Goal: Task Accomplishment & Management: Use online tool/utility

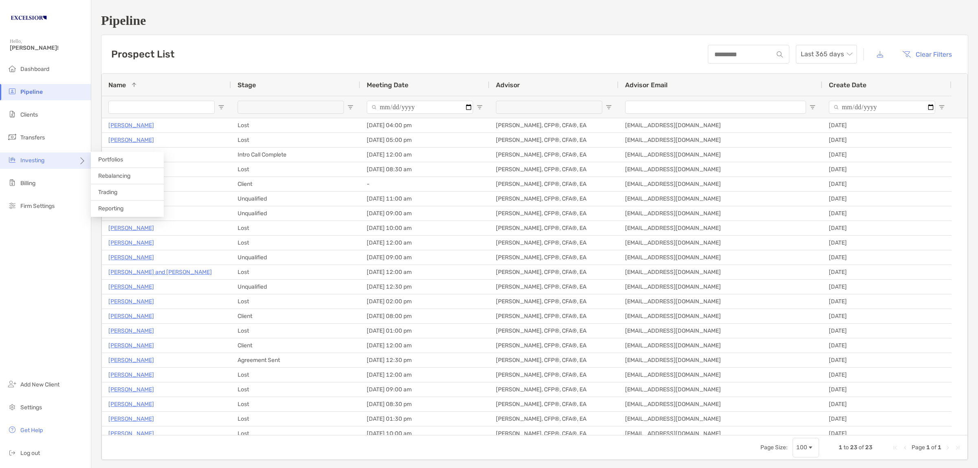
click at [80, 161] on icon at bounding box center [81, 164] width 7 height 7
click at [119, 174] on span "Rebalancing" at bounding box center [114, 175] width 32 height 7
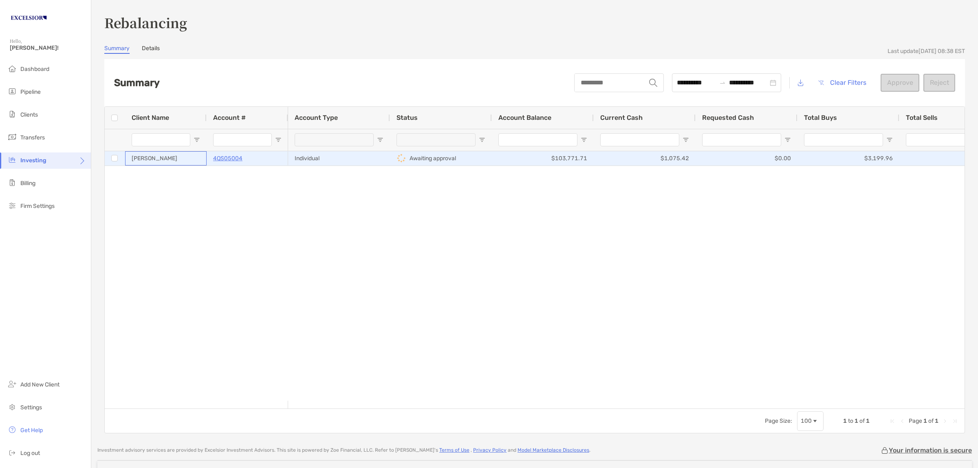
click at [199, 155] on div "[PERSON_NAME]" at bounding box center [166, 158] width 82 height 14
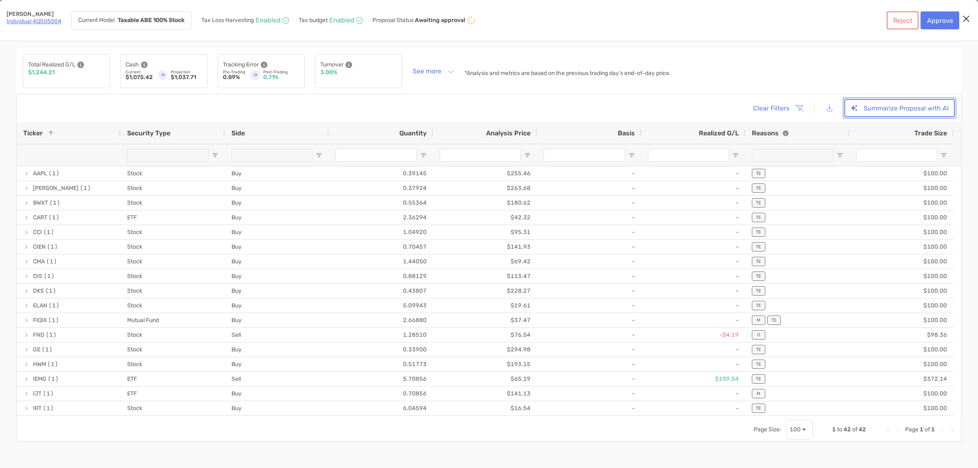
click at [882, 103] on button "Summarize Proposal with AI" at bounding box center [900, 108] width 110 height 18
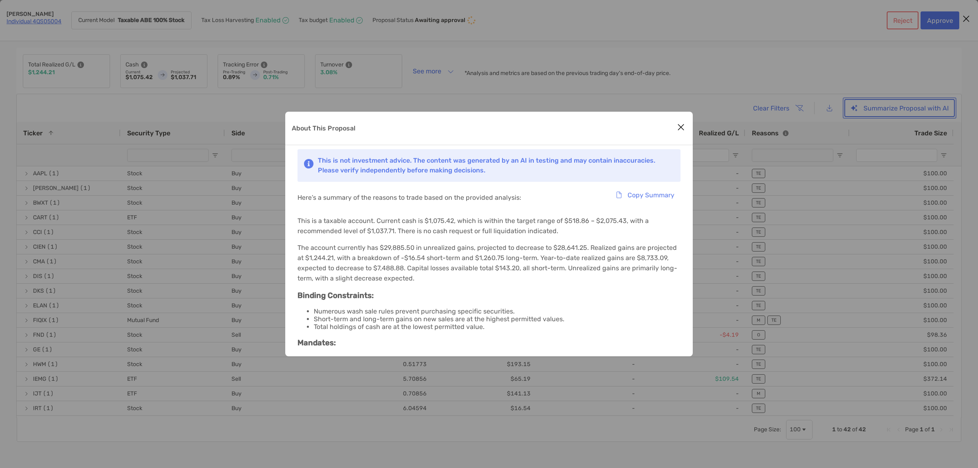
scroll to position [51, 0]
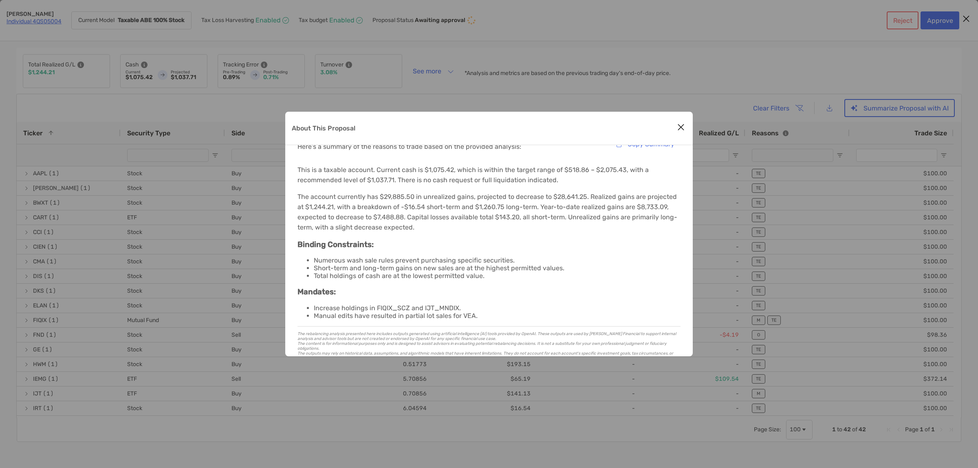
click at [680, 124] on icon "Close modal" at bounding box center [680, 127] width 7 height 10
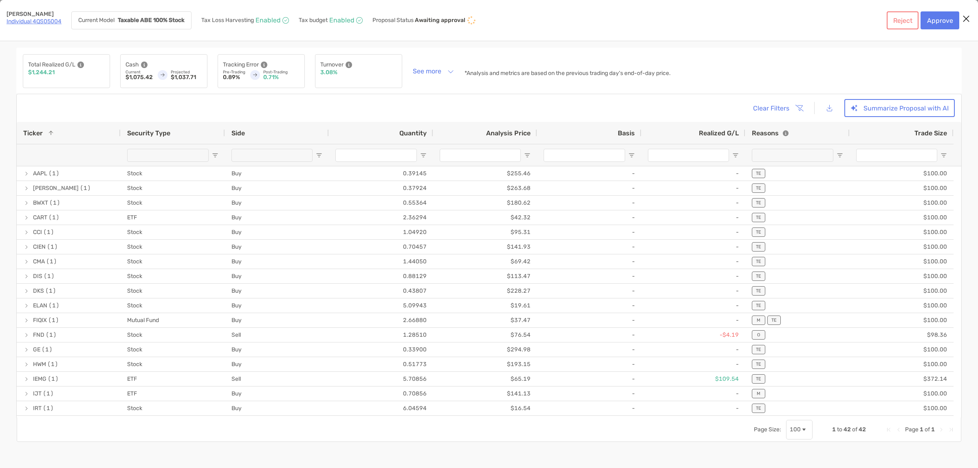
click at [726, 131] on span "Realized G/L" at bounding box center [719, 133] width 40 height 8
click at [722, 132] on span "Realized G/L" at bounding box center [719, 133] width 40 height 8
click at [735, 155] on span "Open Filter Menu" at bounding box center [735, 155] width 7 height 7
click at [712, 134] on span "Realized G/L" at bounding box center [719, 133] width 40 height 8
click at [726, 135] on span "Realized G/L" at bounding box center [719, 133] width 40 height 8
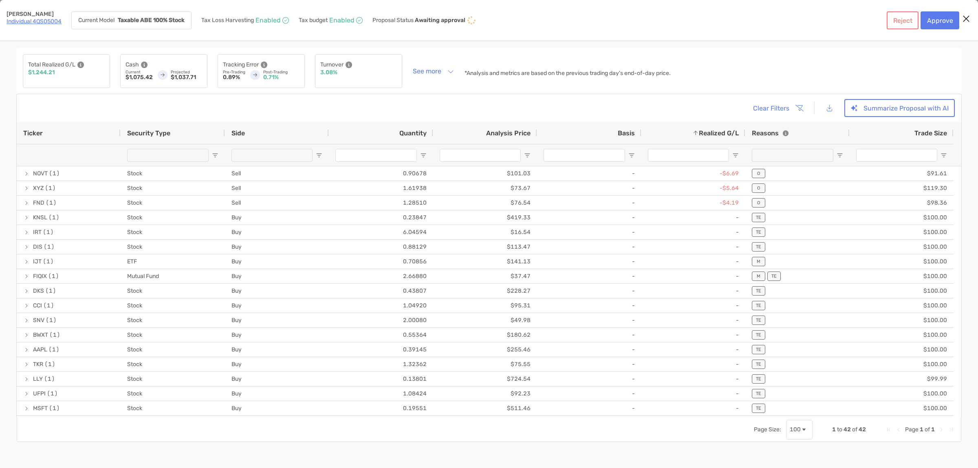
click at [726, 135] on span "Realized G/L" at bounding box center [719, 133] width 40 height 8
click at [832, 108] on button "[object Object]" at bounding box center [830, 108] width 18 height 18
click at [890, 110] on button "Summarize Proposal with AI" at bounding box center [900, 108] width 110 height 18
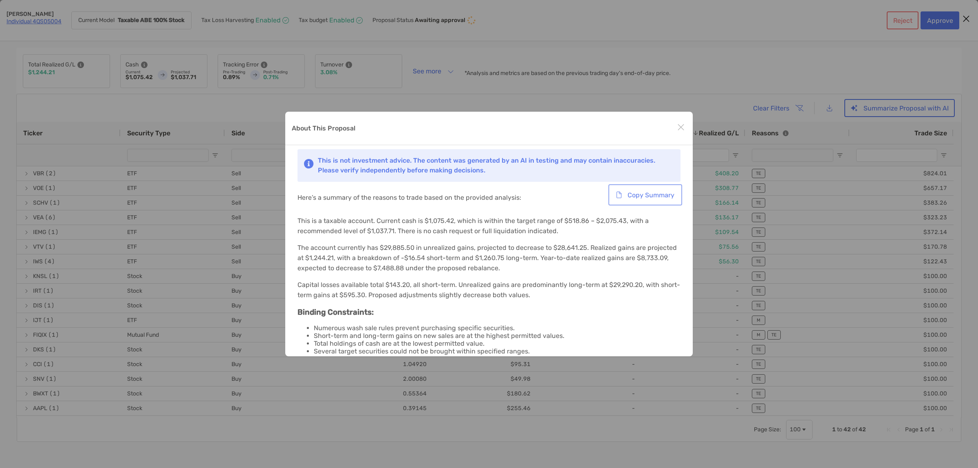
click at [628, 191] on button "Copy Summary" at bounding box center [645, 195] width 71 height 18
click at [659, 135] on div "About This Proposal" at bounding box center [489, 128] width 408 height 33
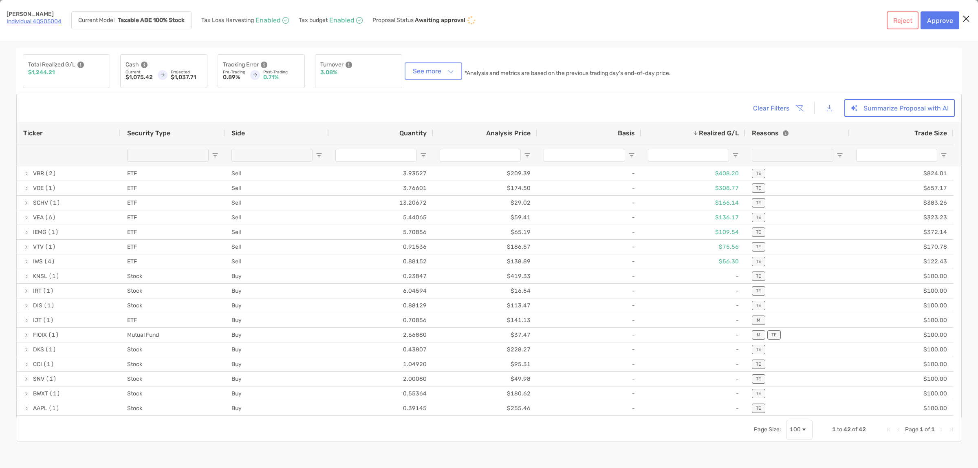
click at [446, 70] on button "See more" at bounding box center [433, 71] width 54 height 14
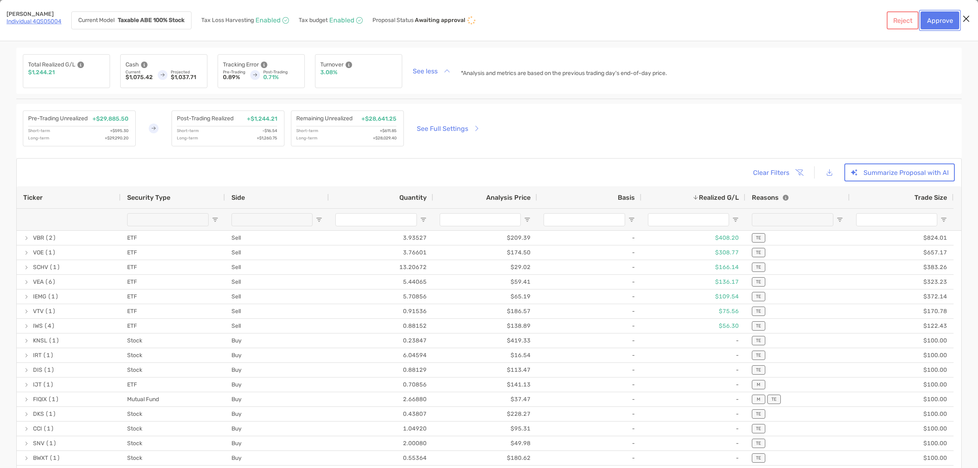
click at [932, 18] on button "Approve" at bounding box center [940, 20] width 39 height 18
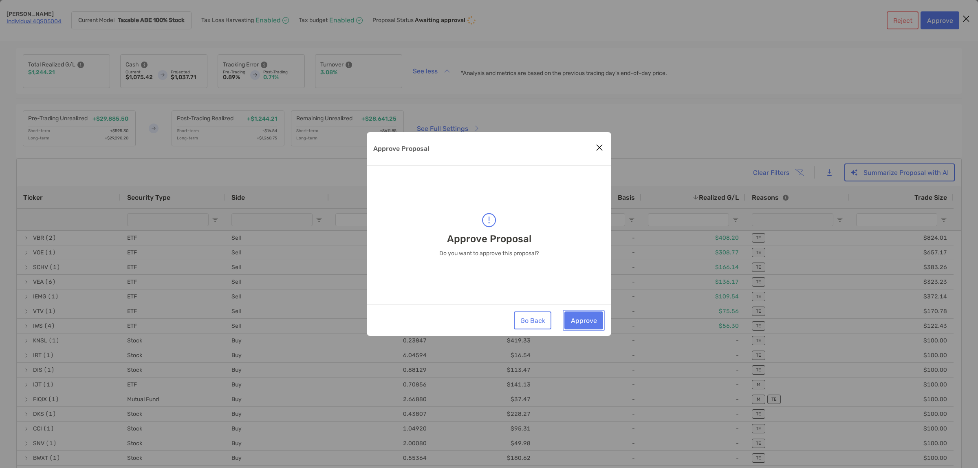
click at [586, 327] on button "Approve" at bounding box center [584, 320] width 39 height 18
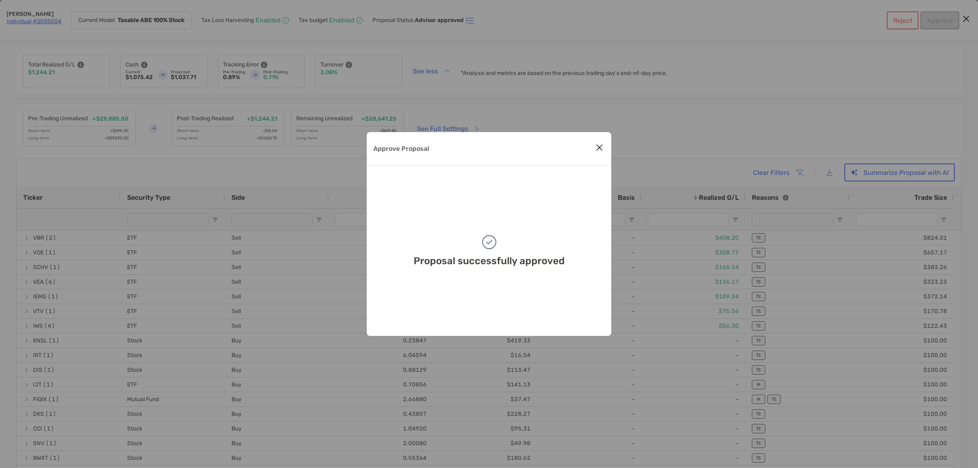
click at [596, 146] on icon "Close modal" at bounding box center [599, 148] width 7 height 10
